Goal: Task Accomplishment & Management: Use online tool/utility

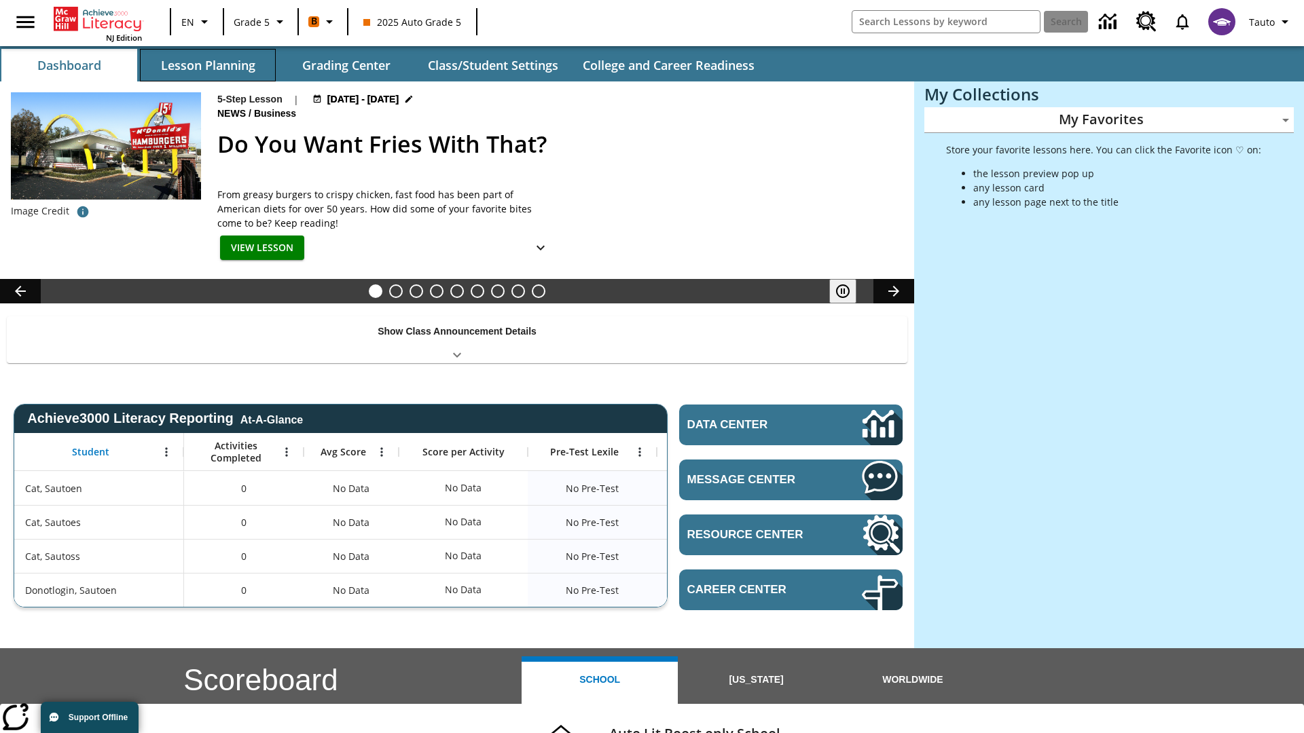
click at [208, 65] on button "Lesson Planning" at bounding box center [208, 65] width 136 height 33
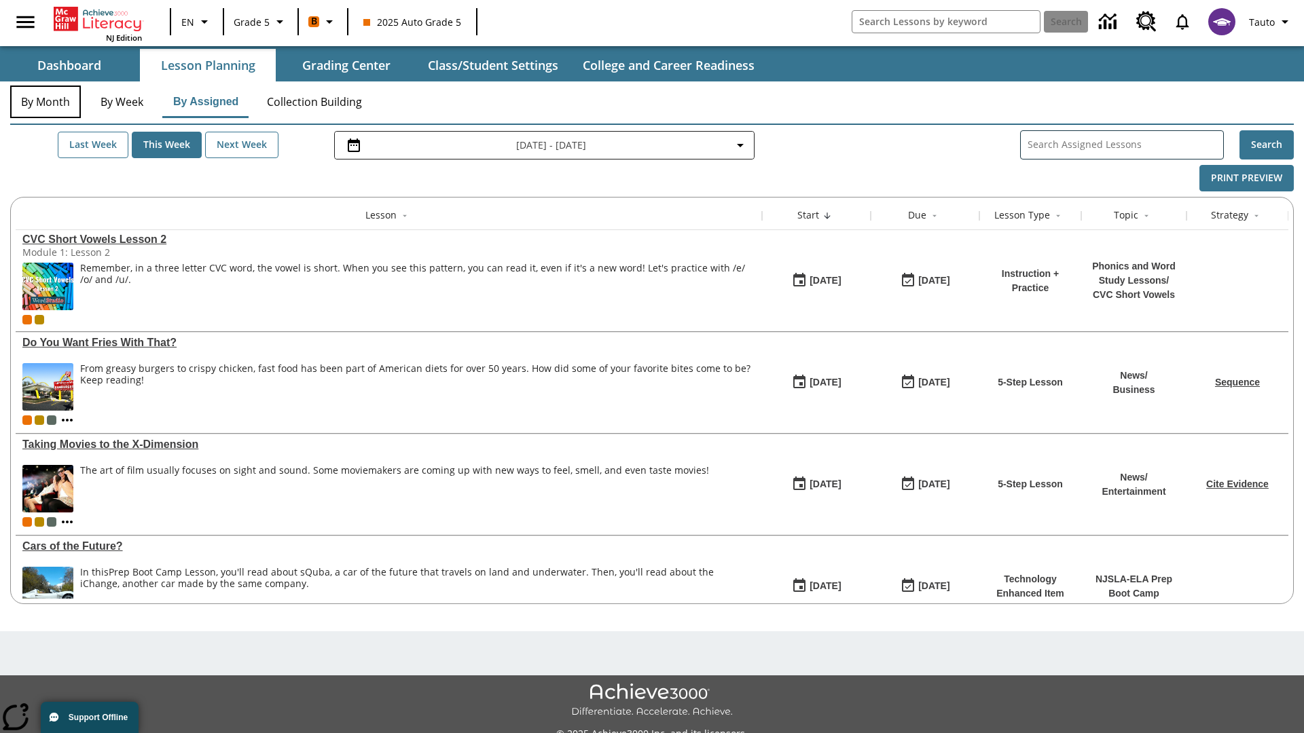
click at [45, 102] on button "By Month" at bounding box center [45, 102] width 71 height 33
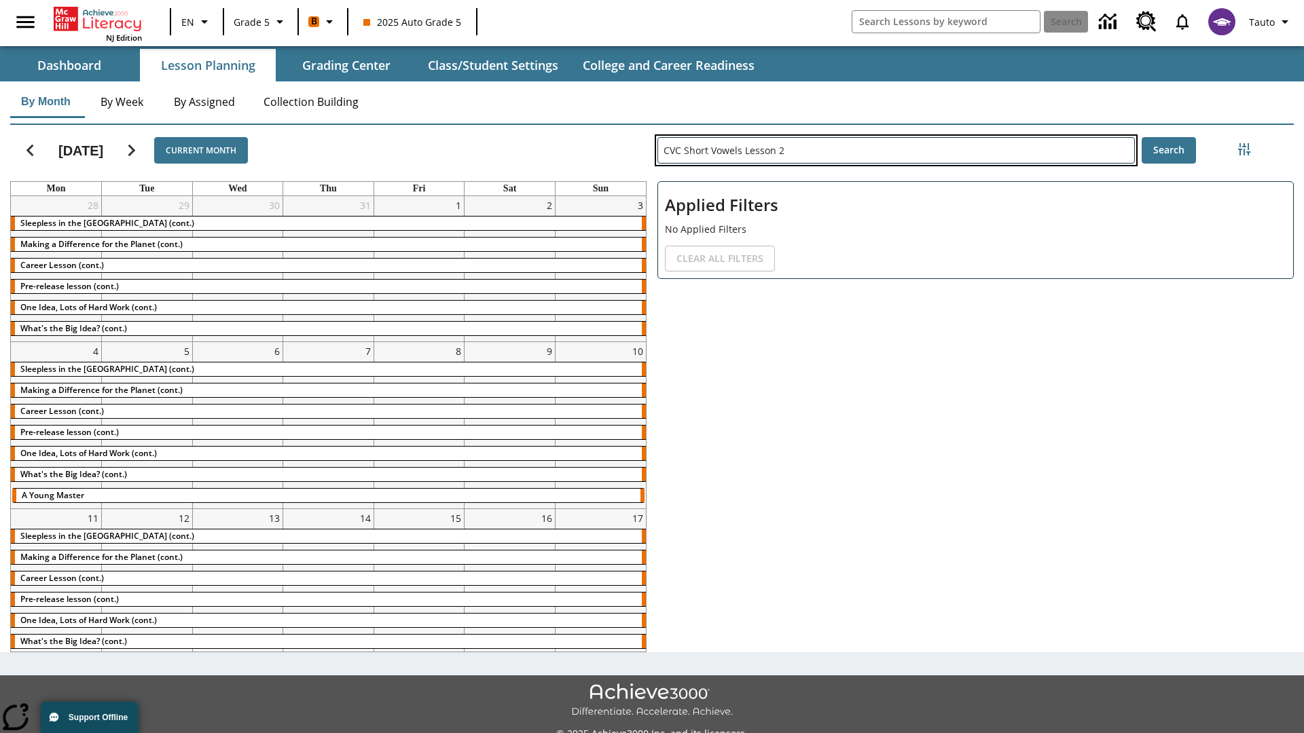
type input "CVC Short Vowels Lesson 2"
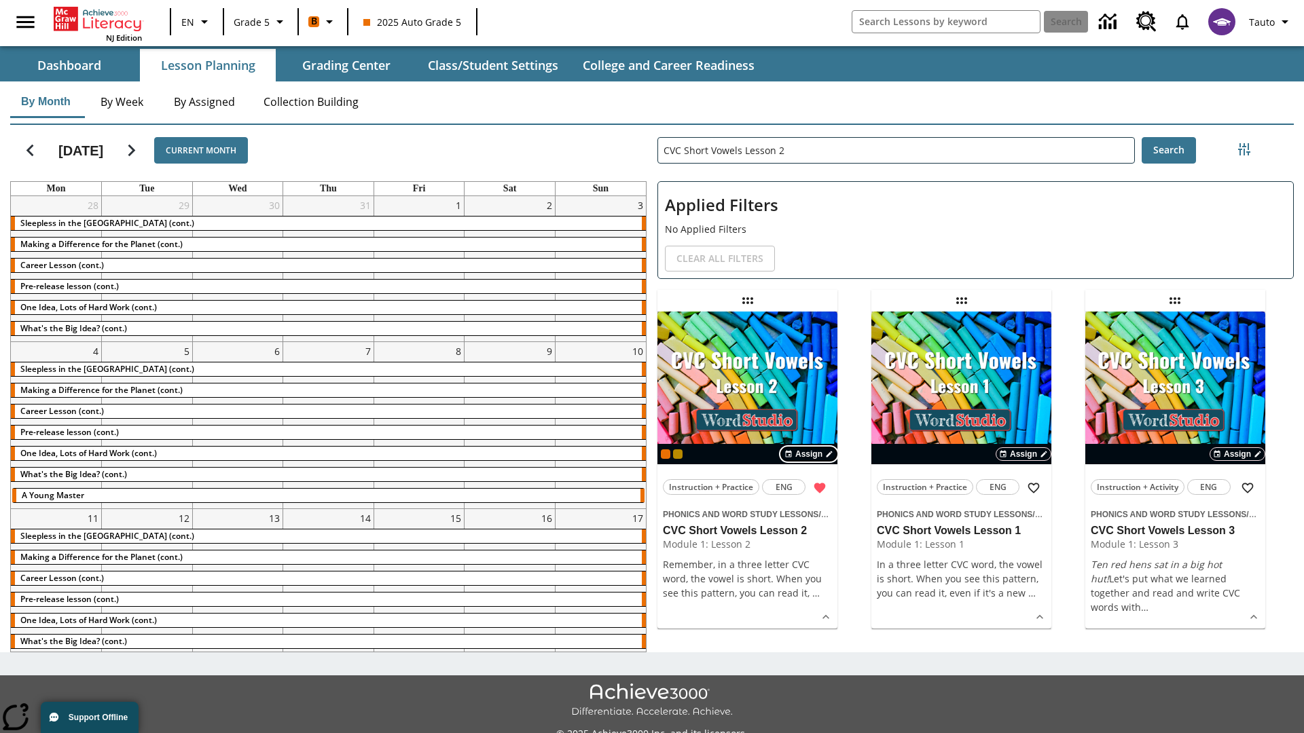
click at [809, 454] on span "Assign" at bounding box center [808, 454] width 27 height 12
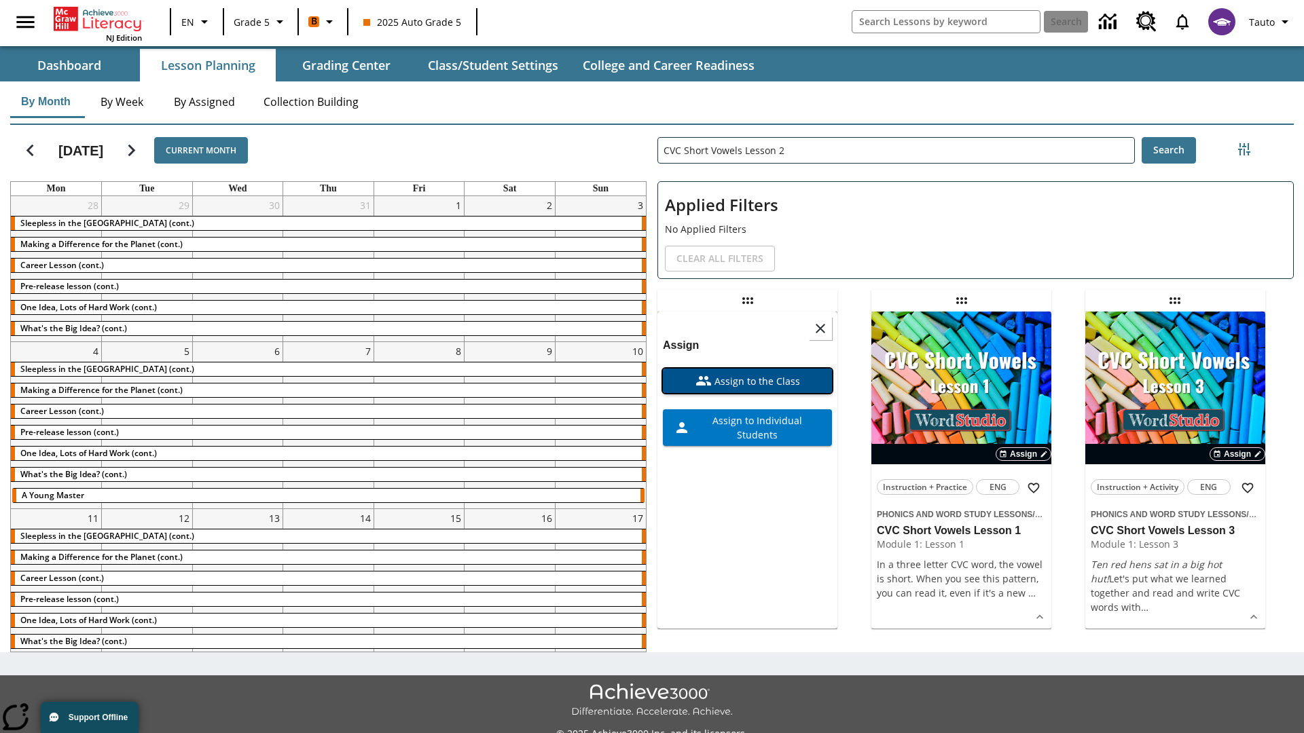
click at [747, 374] on span "Assign to the Class" at bounding box center [756, 381] width 88 height 14
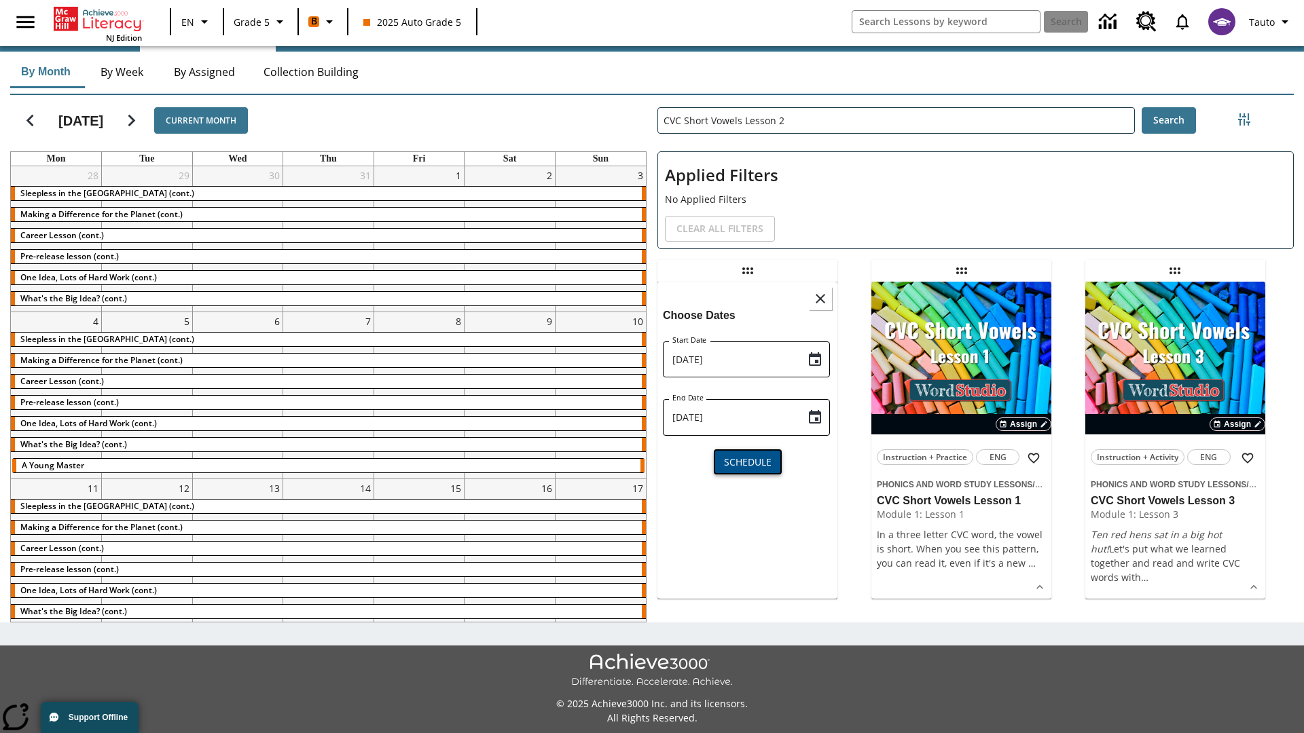
click at [747, 460] on span "Schedule" at bounding box center [748, 462] width 48 height 14
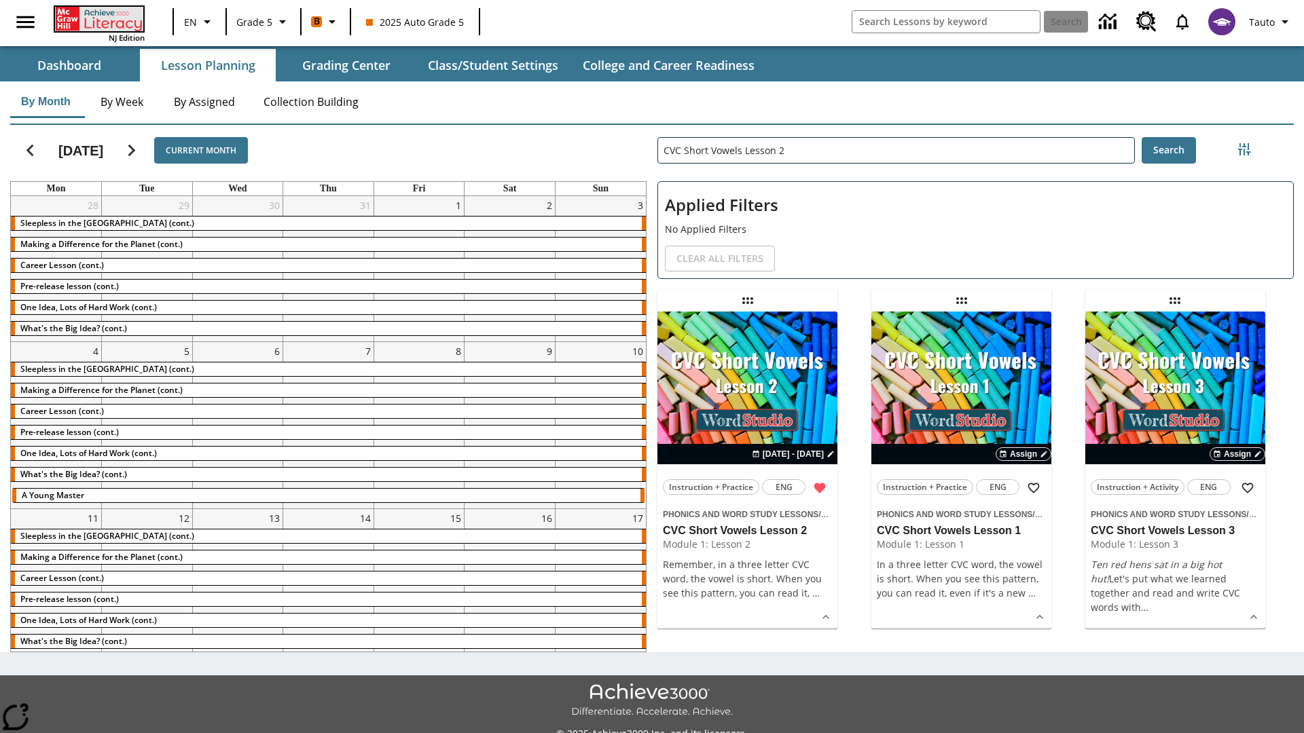
click at [98, 18] on icon "Home" at bounding box center [100, 19] width 90 height 24
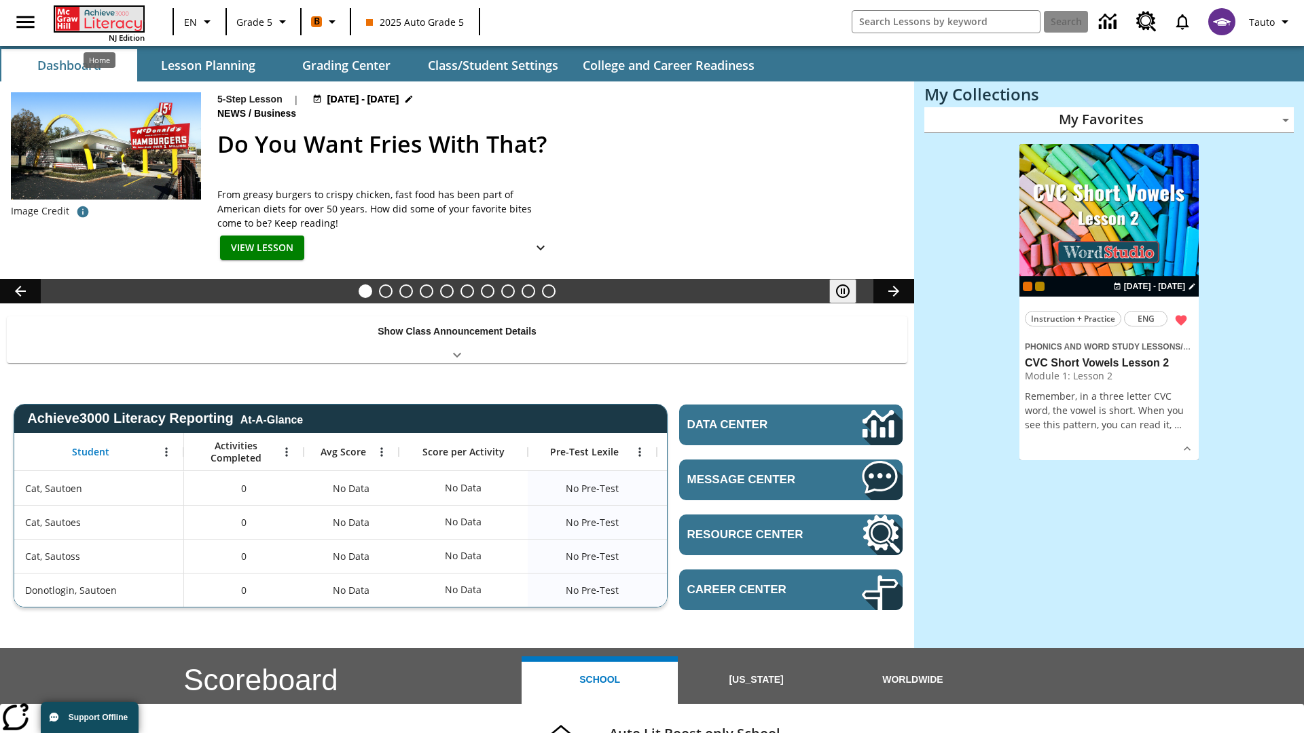
scroll to position [30, 0]
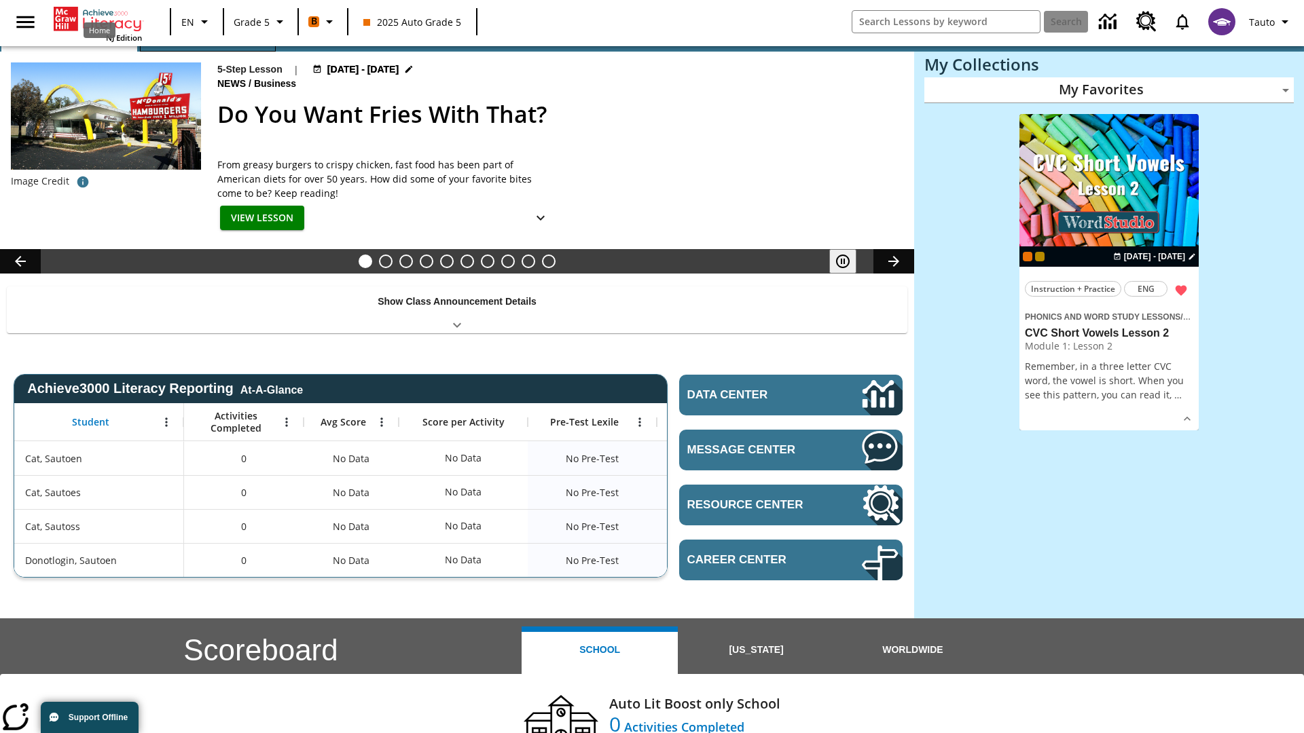
click at [208, 52] on button "Lesson Planning" at bounding box center [208, 35] width 136 height 33
